Goal: Task Accomplishment & Management: Use online tool/utility

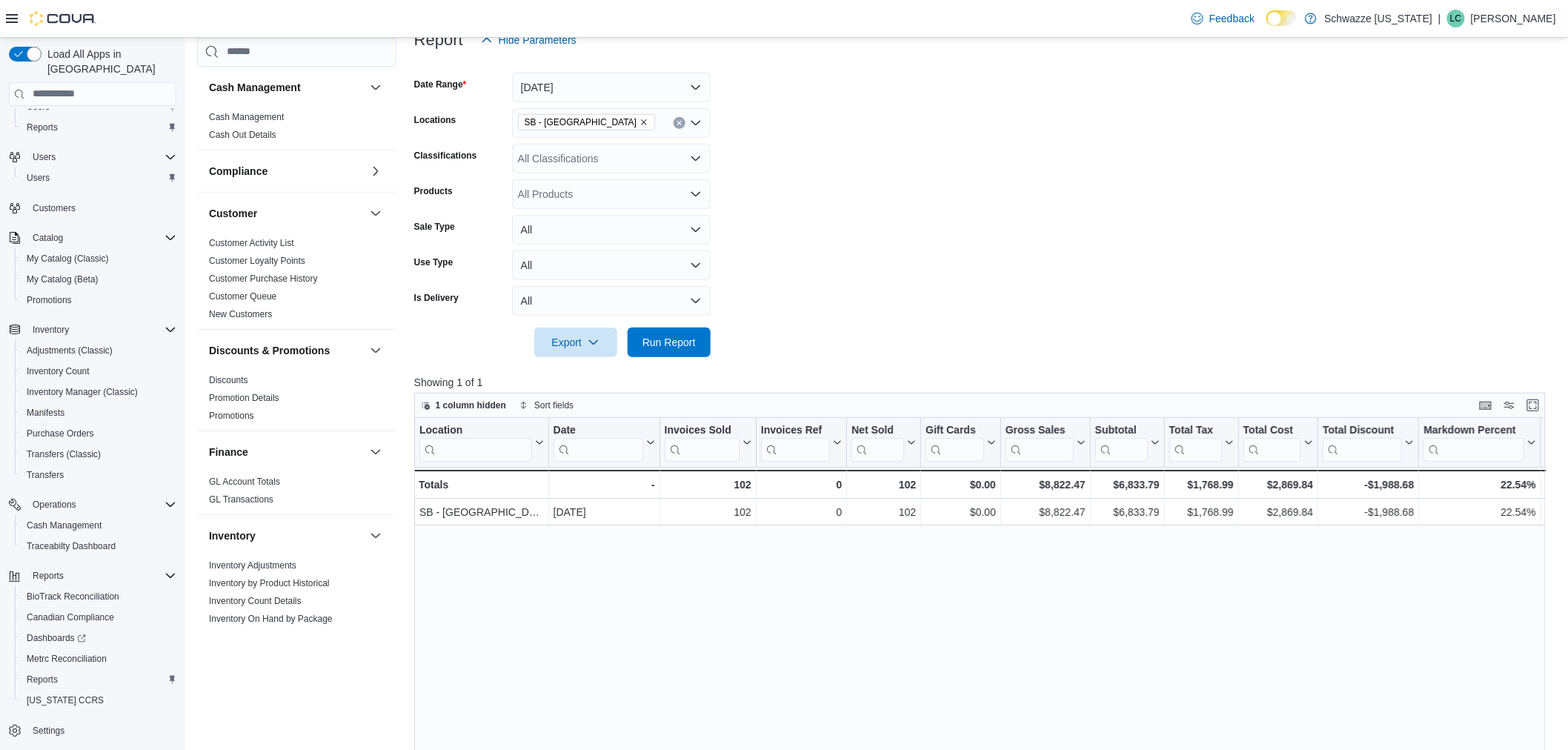
scroll to position [247, 0]
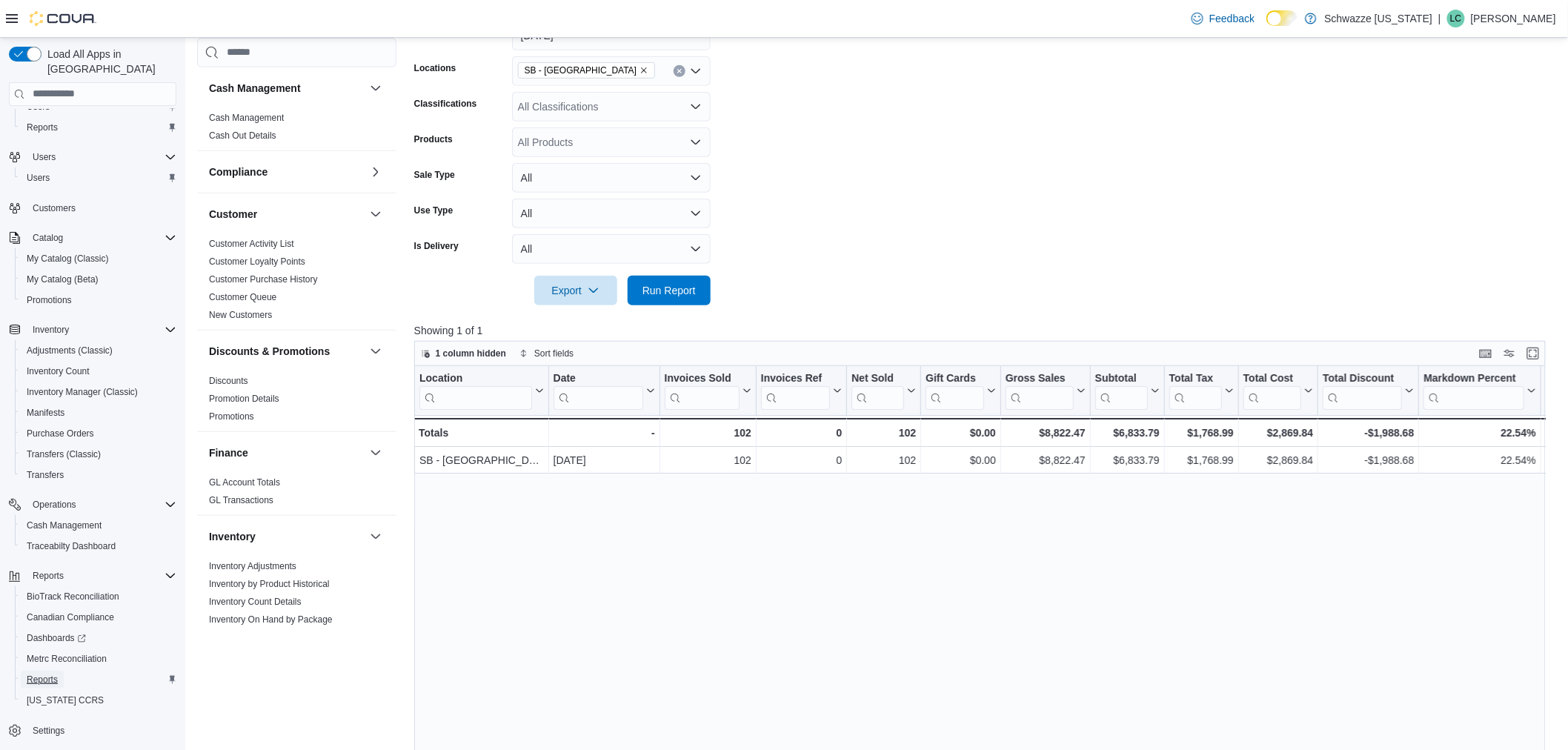
click at [54, 674] on span "Reports" at bounding box center [41, 680] width 31 height 11
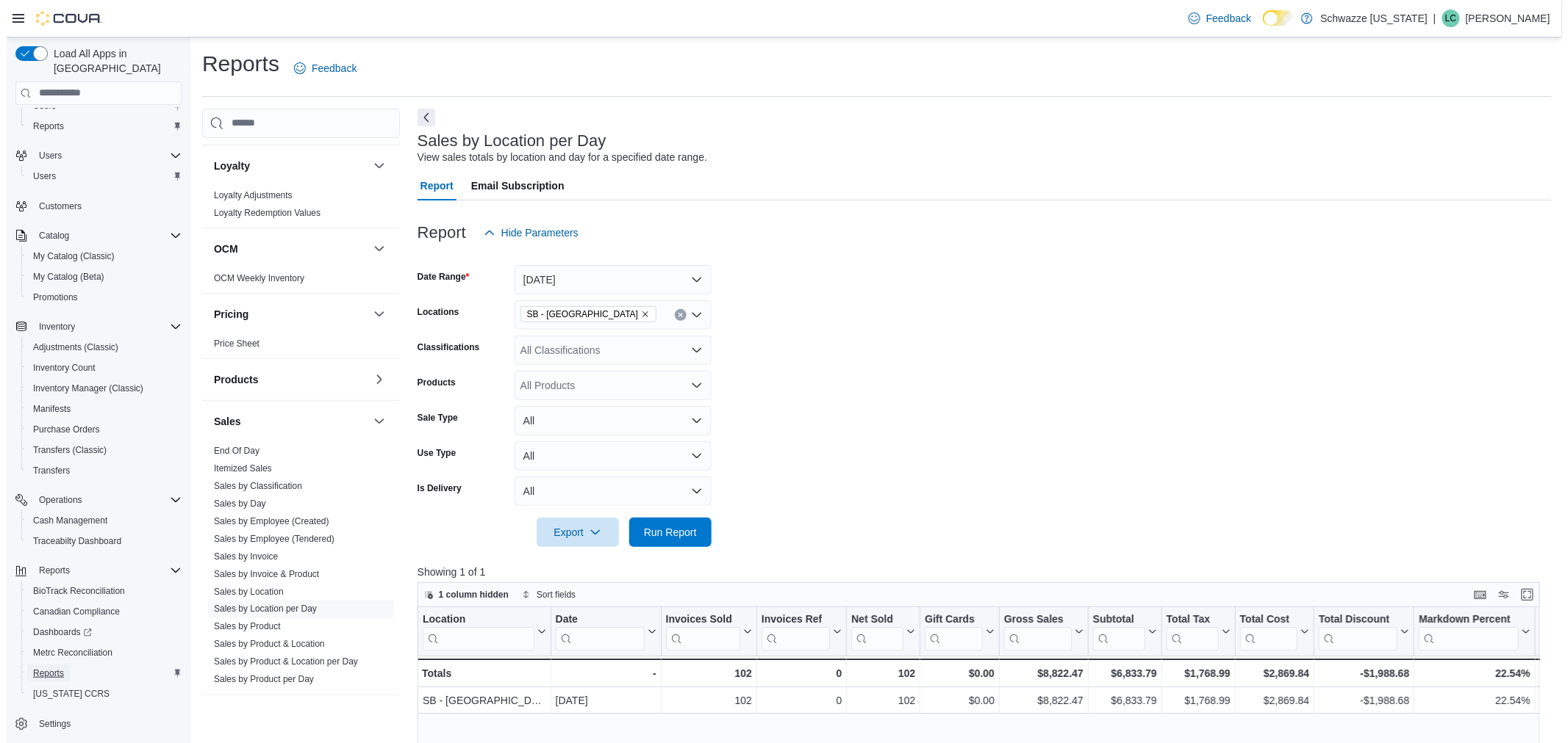
scroll to position [734, 0]
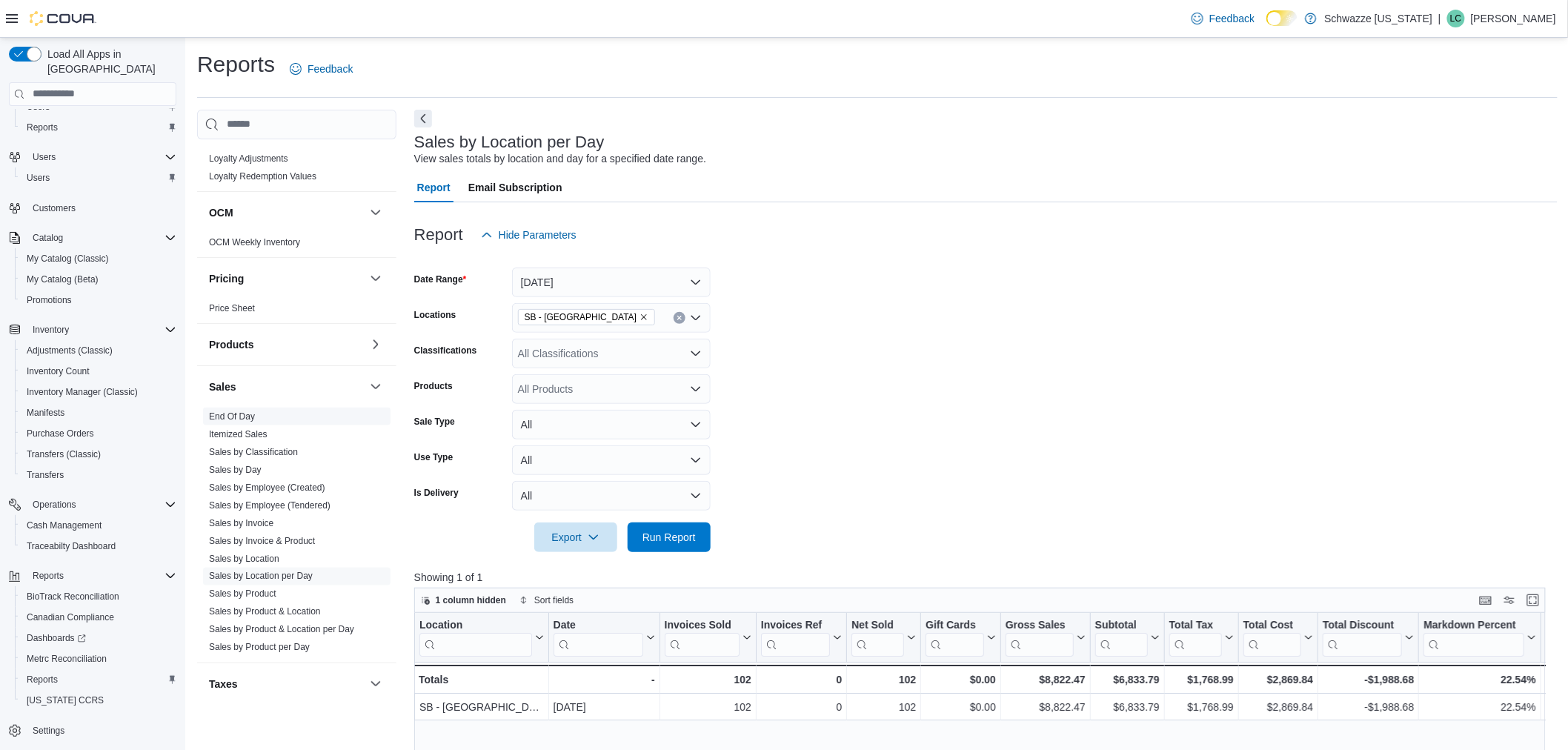
click at [252, 412] on link "End Of Day" at bounding box center [232, 417] width 46 height 11
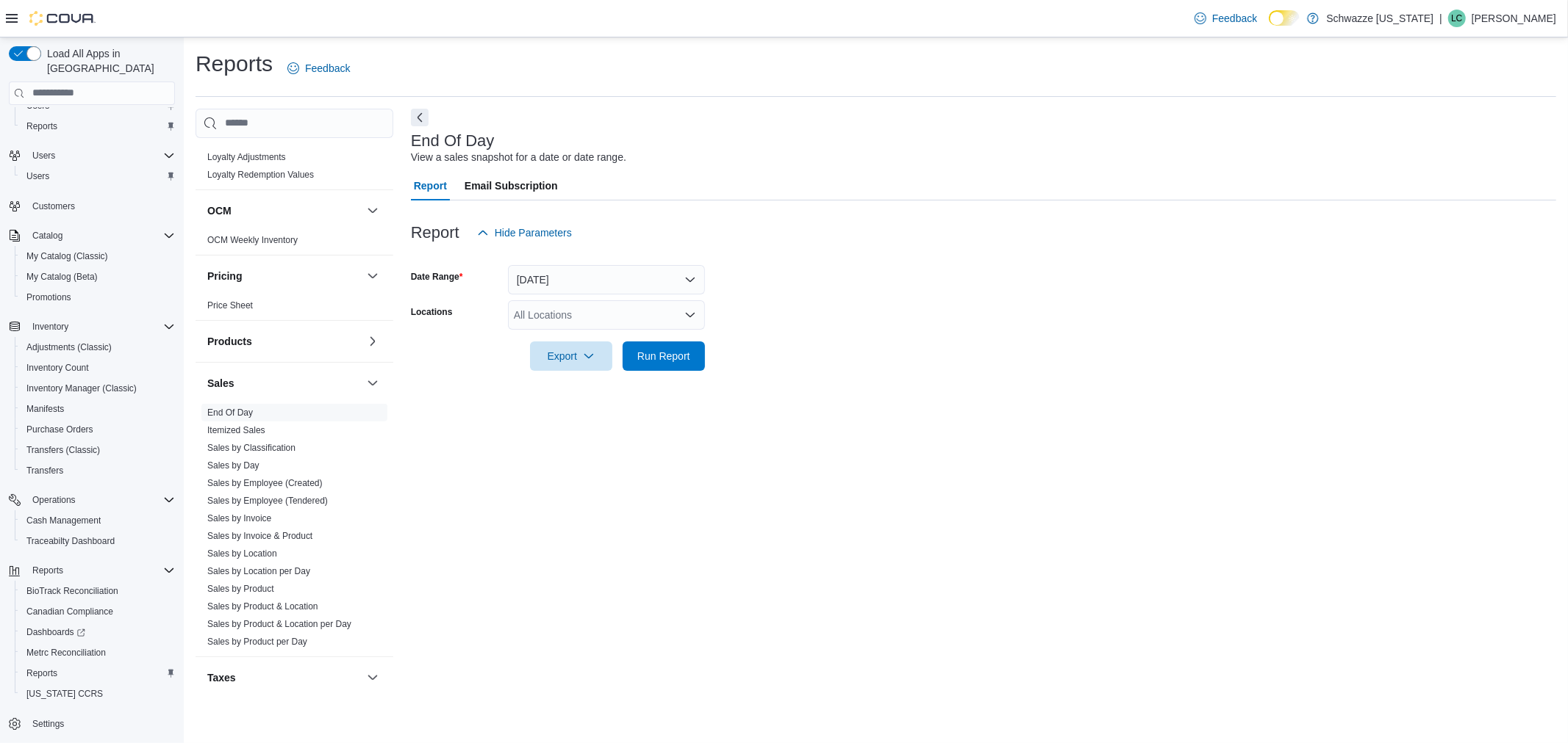
click at [620, 321] on div "All Locations" at bounding box center [607, 315] width 197 height 30
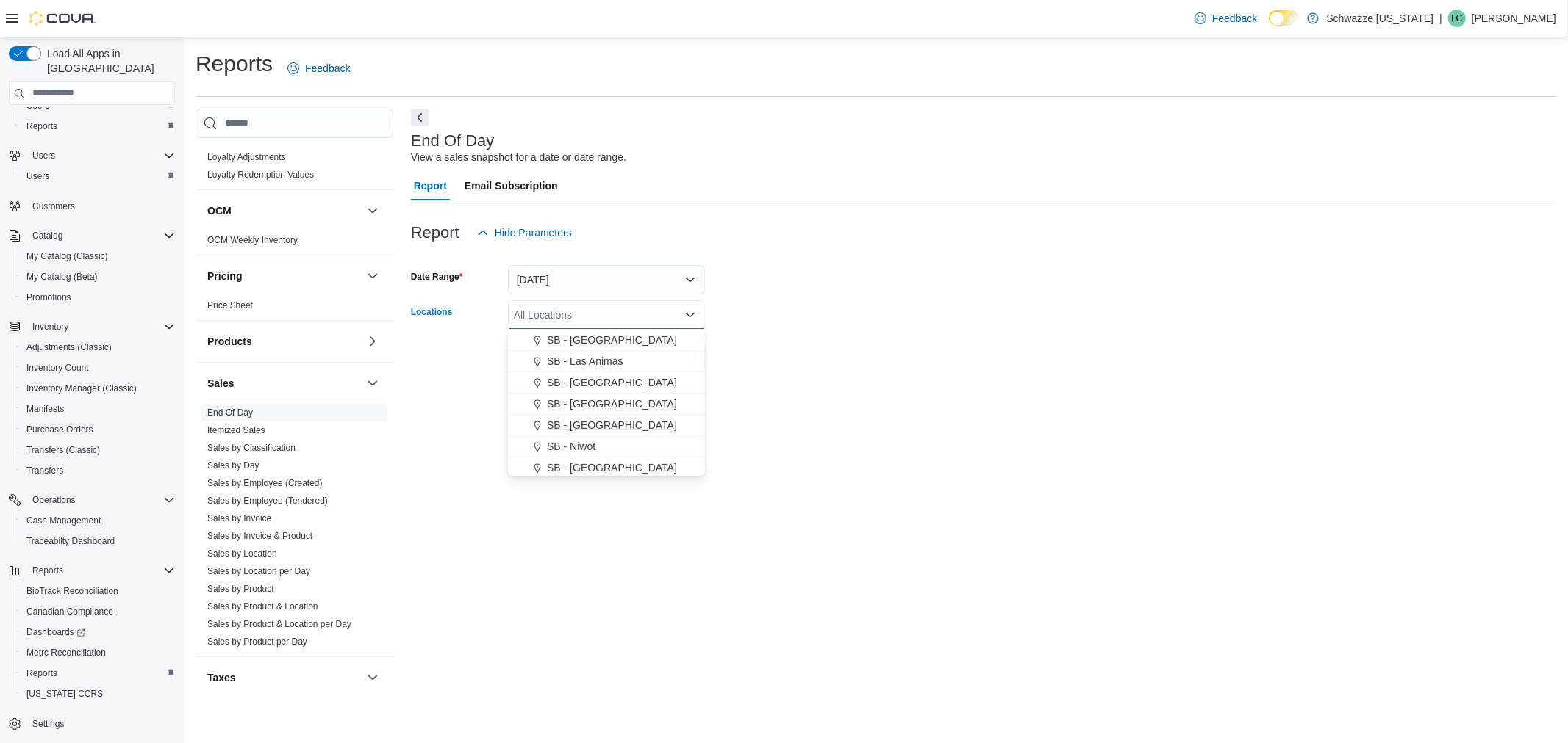
click at [619, 429] on span "SB - [GEOGRAPHIC_DATA]" at bounding box center [611, 425] width 130 height 15
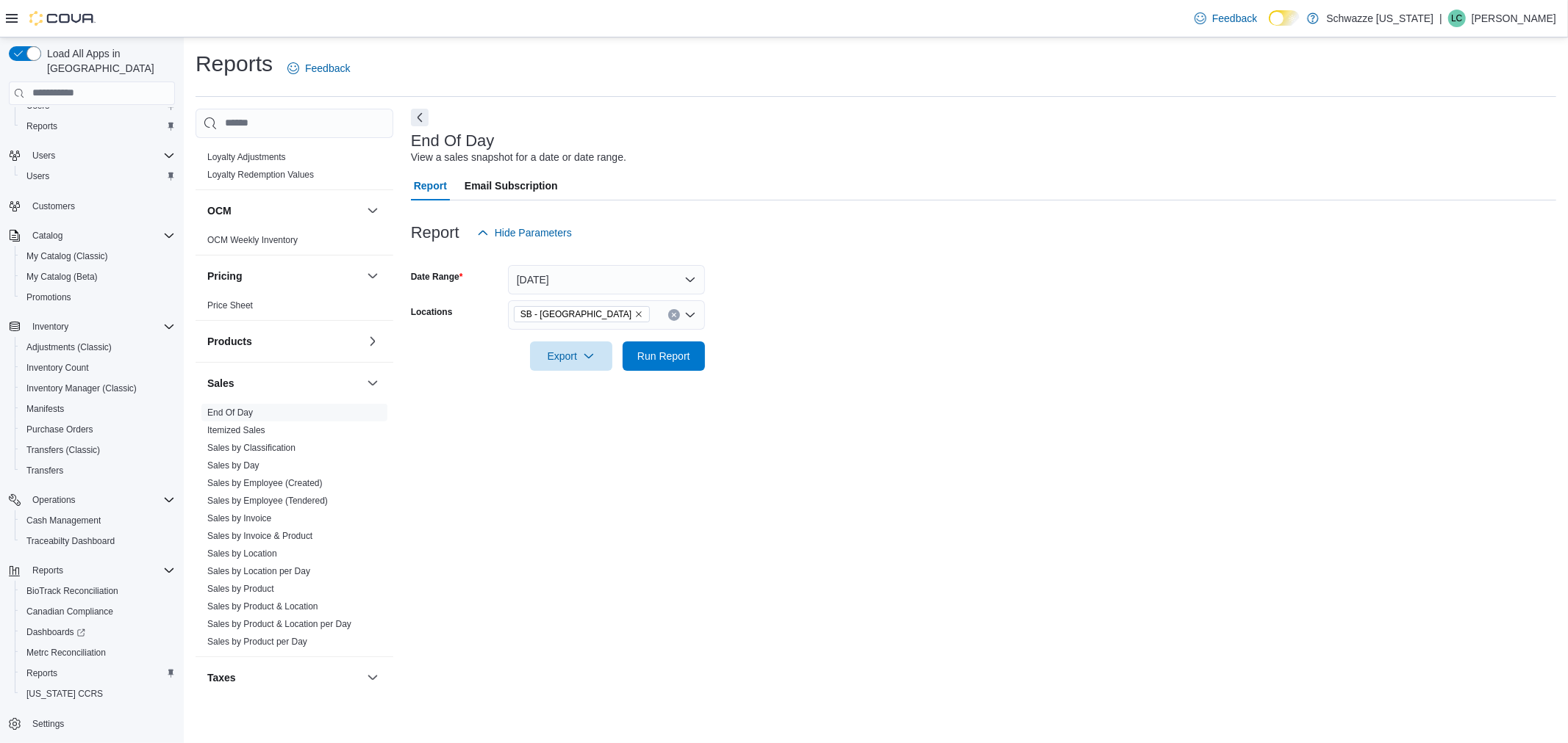
click at [796, 344] on form "Date Range [DATE] Locations SB - [GEOGRAPHIC_DATA] Export Run Report" at bounding box center [983, 309] width 1145 height 124
click at [700, 361] on button "Run Report" at bounding box center [663, 355] width 82 height 30
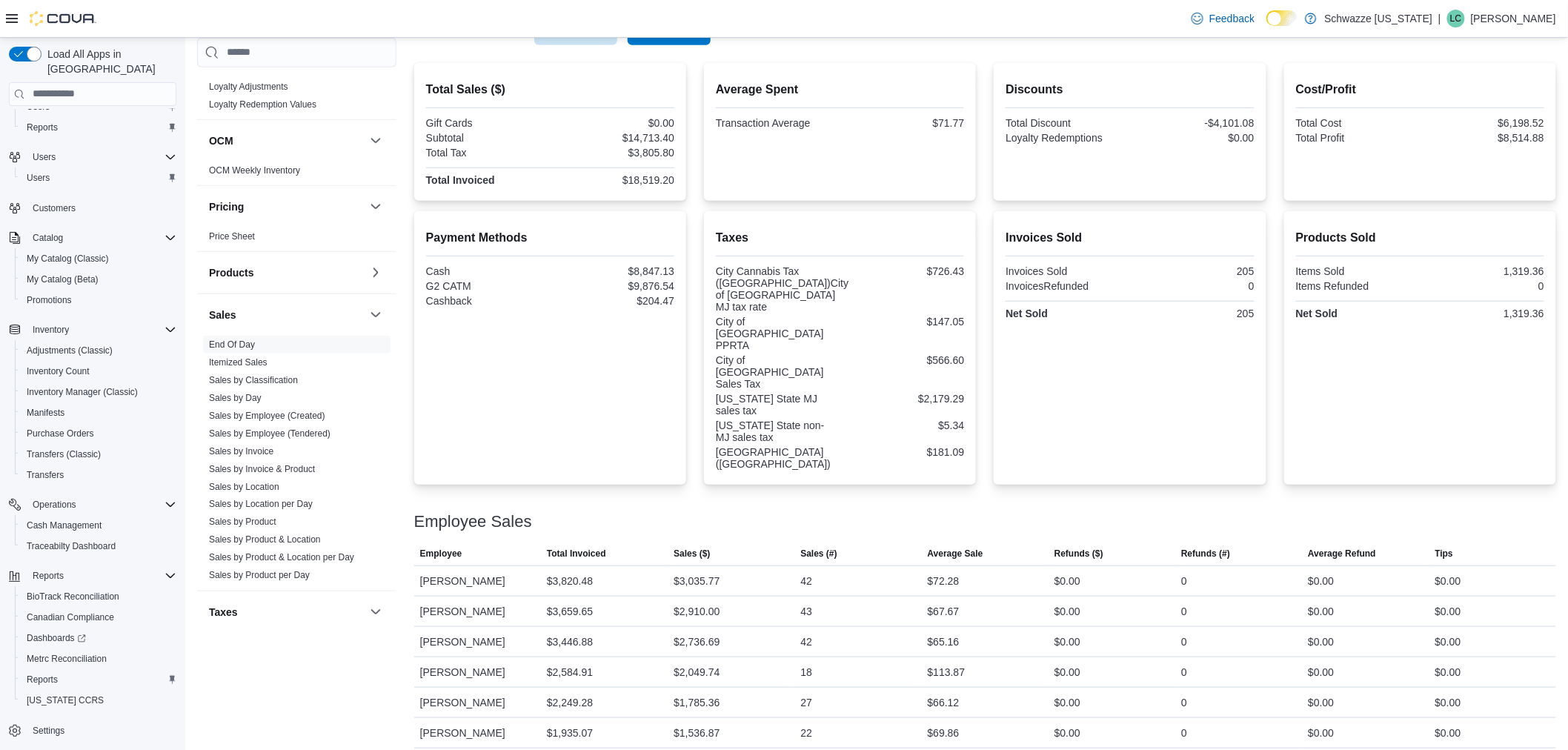
scroll to position [333, 0]
